Goal: Navigation & Orientation: Find specific page/section

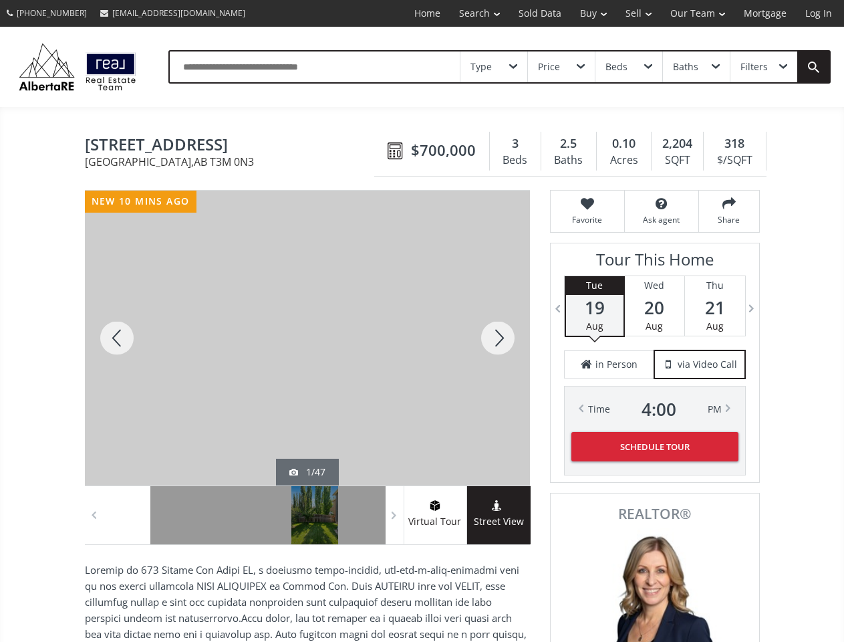
click at [470, 13] on link "Search" at bounding box center [479, 13] width 59 height 27
click at [587, 13] on link "Buy" at bounding box center [593, 13] width 45 height 27
click at [634, 13] on link "Sell" at bounding box center [638, 13] width 45 height 27
click at [696, 13] on link "Our Team" at bounding box center [698, 13] width 74 height 27
click at [819, 13] on link "Log In" at bounding box center [818, 13] width 45 height 27
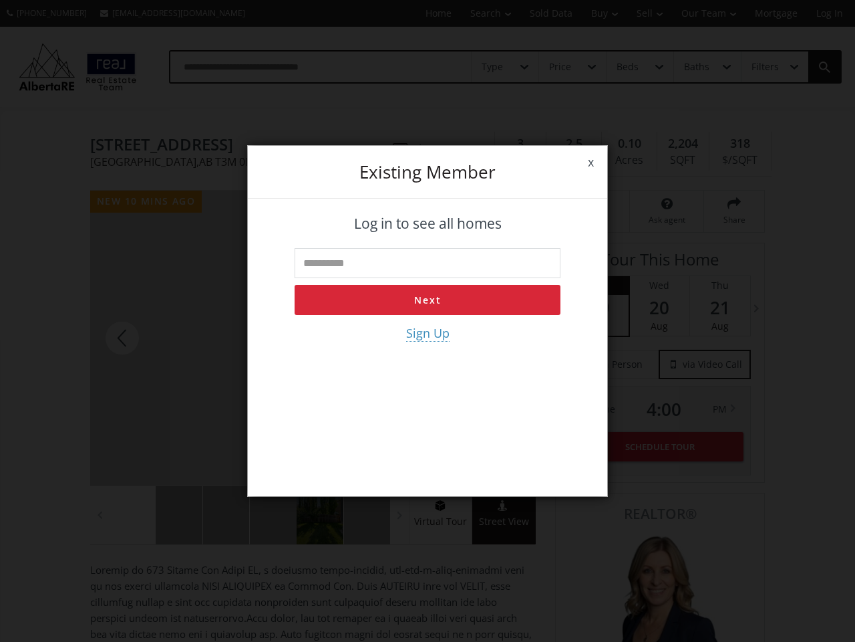
click at [494, 67] on div "x Existing member Log in to see all homes Next Sign Up" at bounding box center [427, 321] width 855 height 642
click at [561, 67] on div "x Existing member Log in to see all homes Next Sign Up" at bounding box center [427, 321] width 855 height 642
click at [628, 67] on div "x Existing member Log in to see all homes Next Sign Up" at bounding box center [427, 321] width 855 height 642
click at [696, 67] on div "x Existing member Log in to see all homes Next Sign Up" at bounding box center [427, 321] width 855 height 642
click at [763, 67] on div "x Existing member Log in to see all homes Next Sign Up" at bounding box center [427, 321] width 855 height 642
